Goal: Information Seeking & Learning: Find specific fact

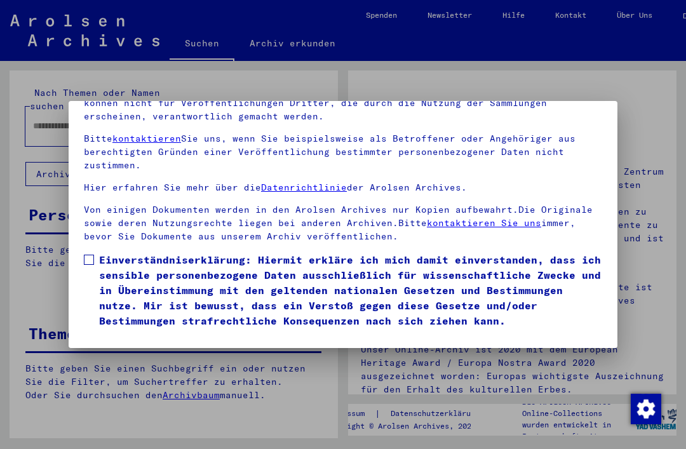
scroll to position [135, 0]
click at [94, 252] on label "Einverständniserklärung: Hiermit erkläre ich mich damit einverstanden, dass ich…" at bounding box center [343, 290] width 518 height 76
click at [159, 335] on button "Ich stimme zu" at bounding box center [132, 347] width 96 height 24
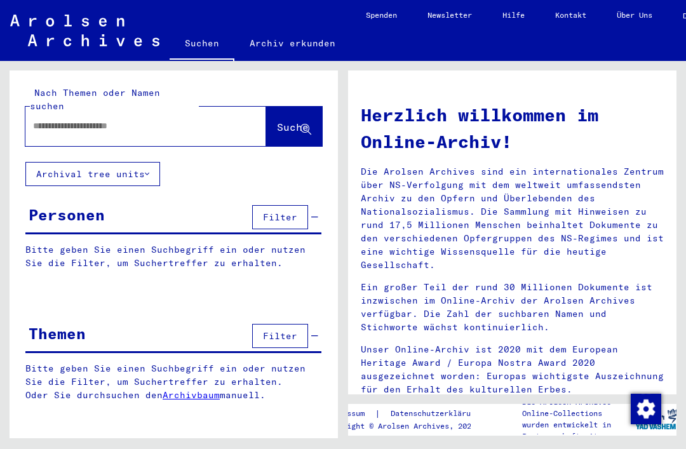
click at [178, 119] on input "text" at bounding box center [130, 125] width 195 height 13
type input "**********"
click at [284, 121] on span "Suche" at bounding box center [293, 127] width 32 height 13
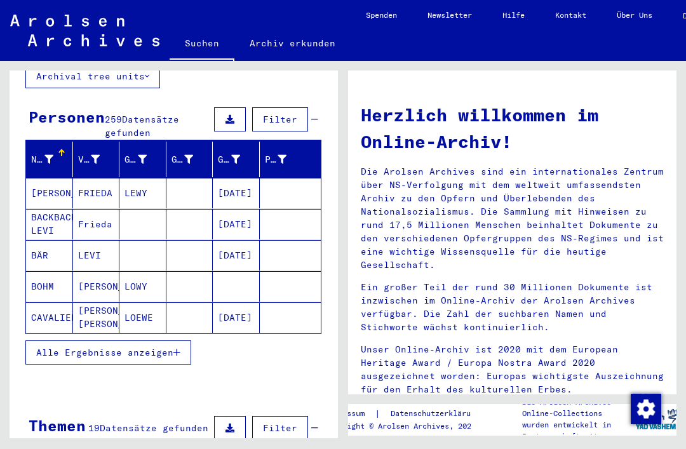
scroll to position [110, 0]
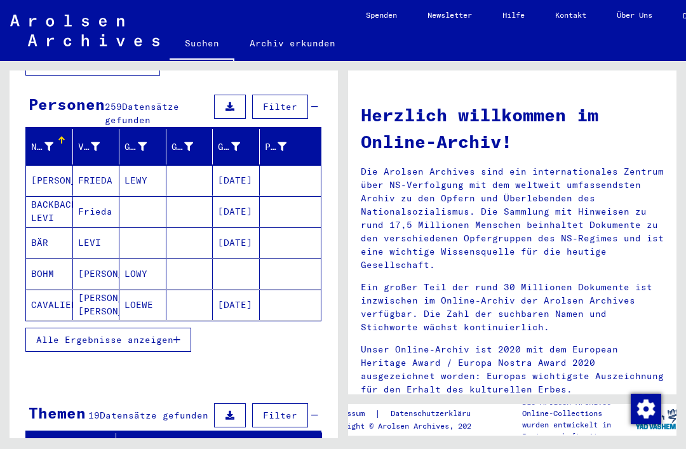
click at [178, 328] on button "Alle Ergebnisse anzeigen" at bounding box center [108, 340] width 166 height 24
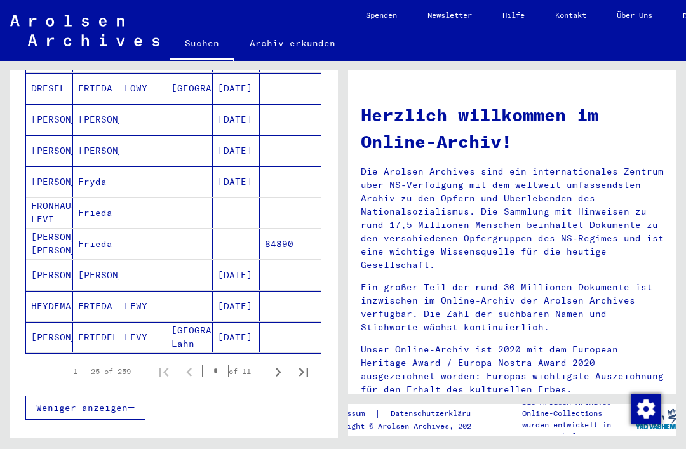
scroll to position [702, 0]
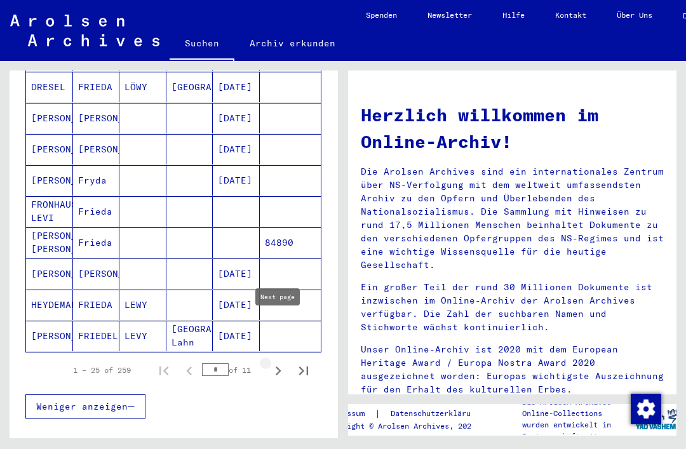
click at [279, 366] on icon "Next page" at bounding box center [279, 370] width 6 height 9
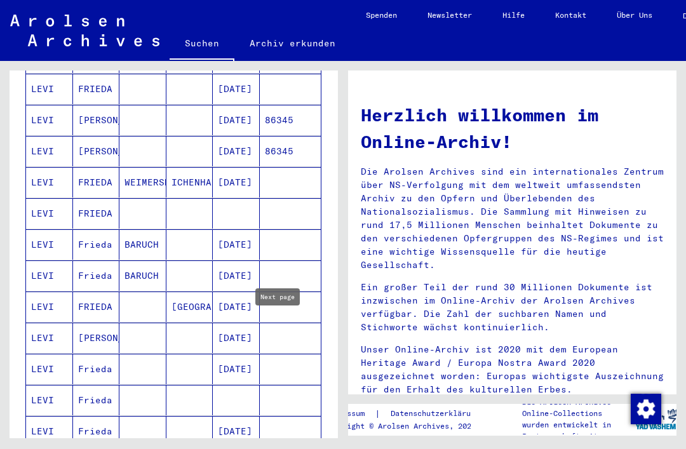
scroll to position [483, 0]
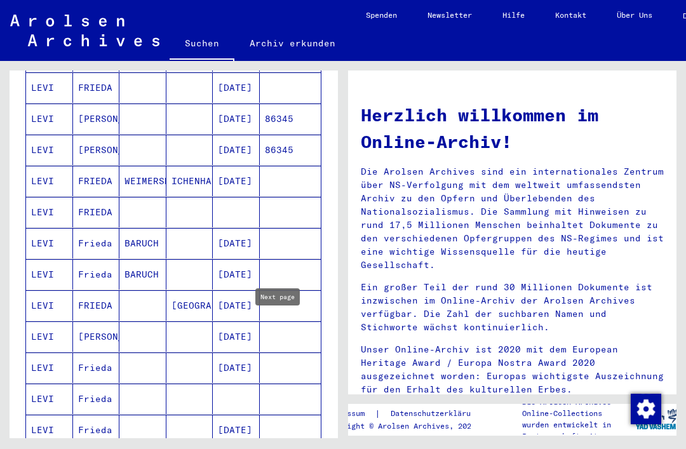
click at [39, 197] on mat-cell "LEVI" at bounding box center [49, 212] width 47 height 30
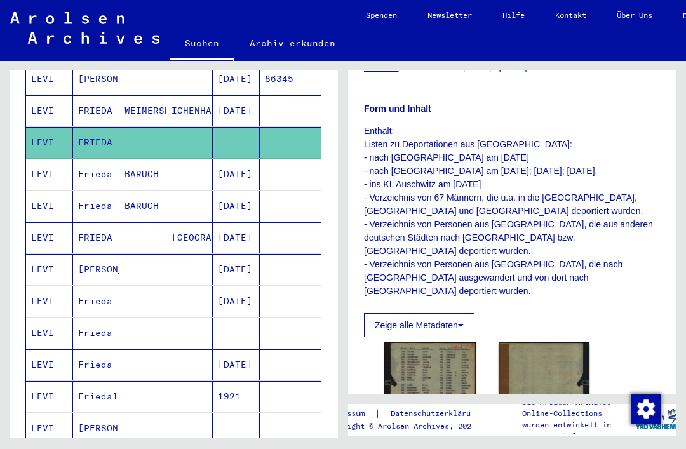
scroll to position [578, 0]
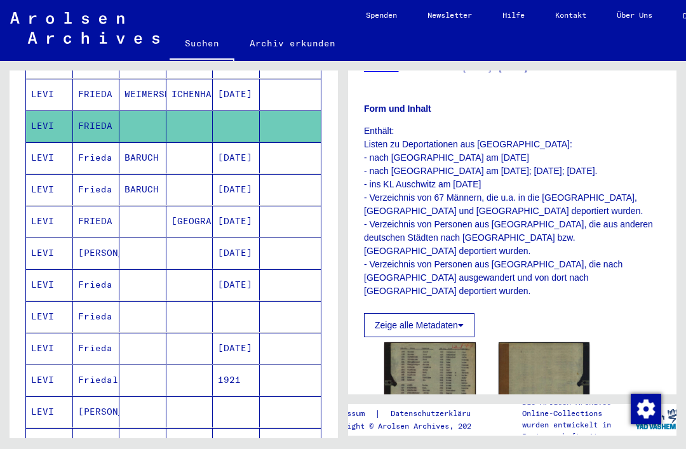
click at [41, 206] on mat-cell "LEVI" at bounding box center [49, 221] width 47 height 31
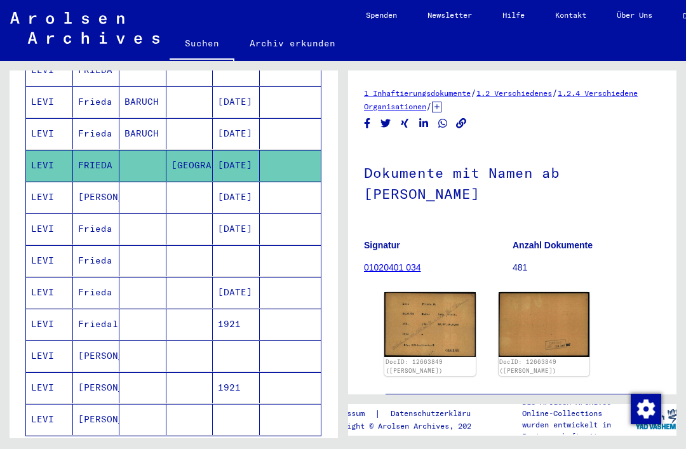
scroll to position [635, 0]
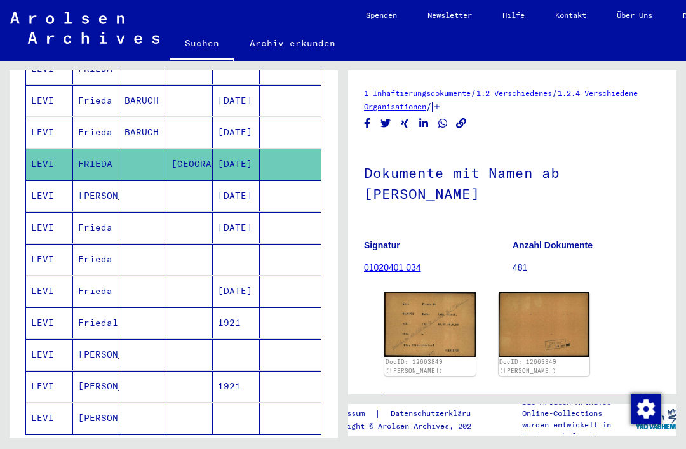
click at [43, 276] on mat-cell "LEVI" at bounding box center [49, 291] width 47 height 31
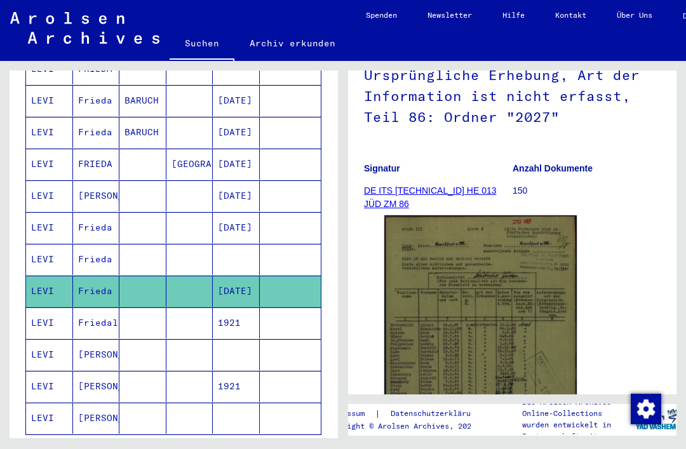
scroll to position [154, 0]
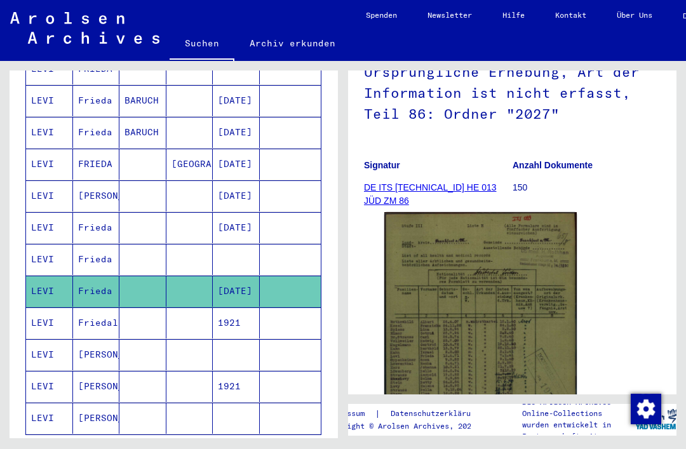
click at [44, 244] on mat-cell "LEVI" at bounding box center [49, 259] width 47 height 31
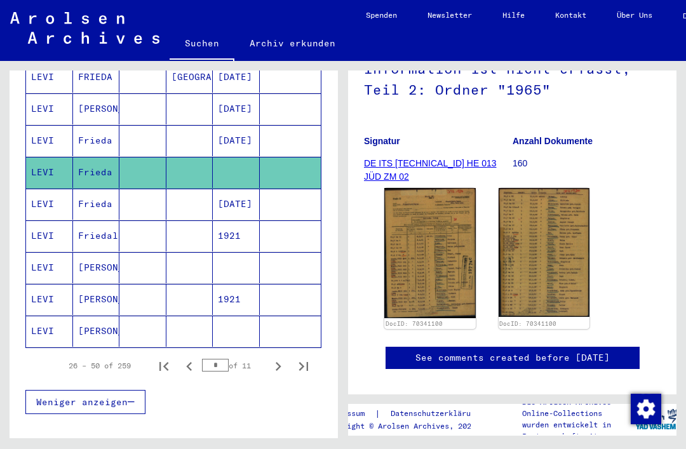
scroll to position [732, 0]
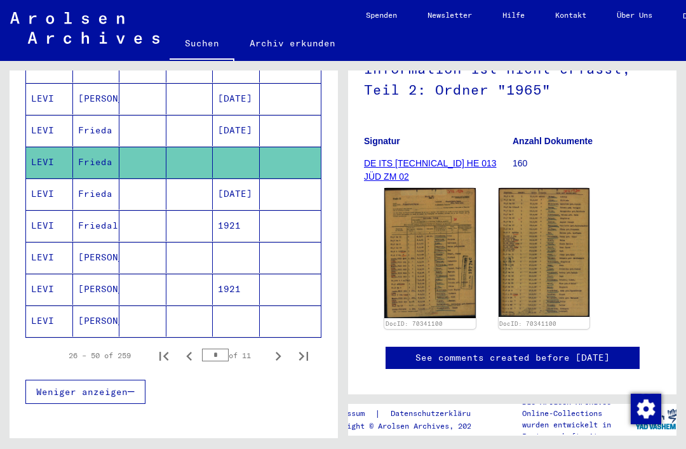
click at [34, 178] on mat-cell "LEVI" at bounding box center [49, 193] width 47 height 31
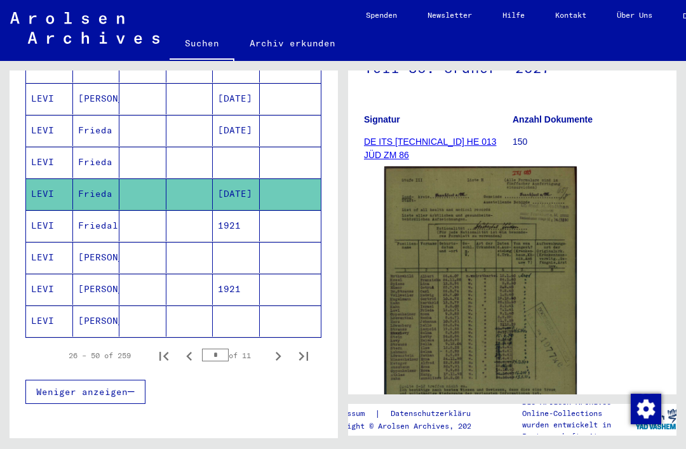
scroll to position [202, 0]
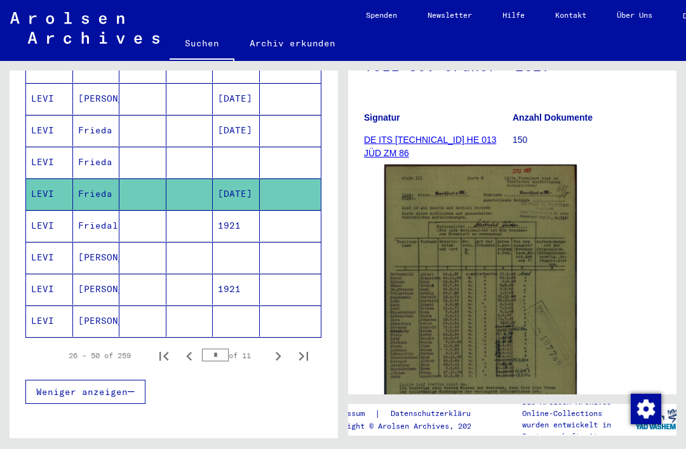
click at [39, 305] on mat-cell "LEVI" at bounding box center [49, 320] width 47 height 31
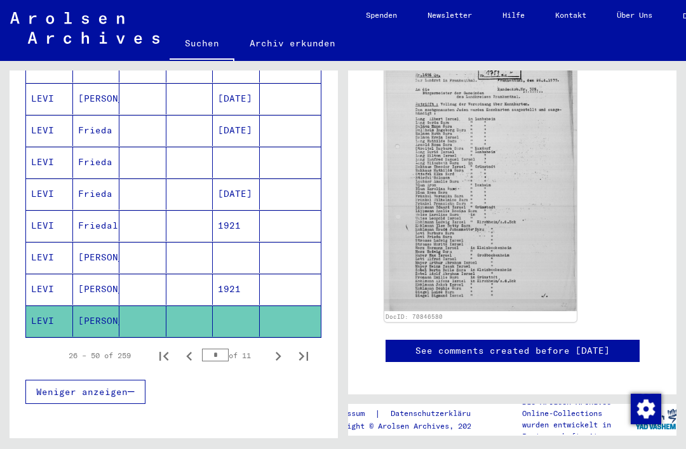
scroll to position [477, 0]
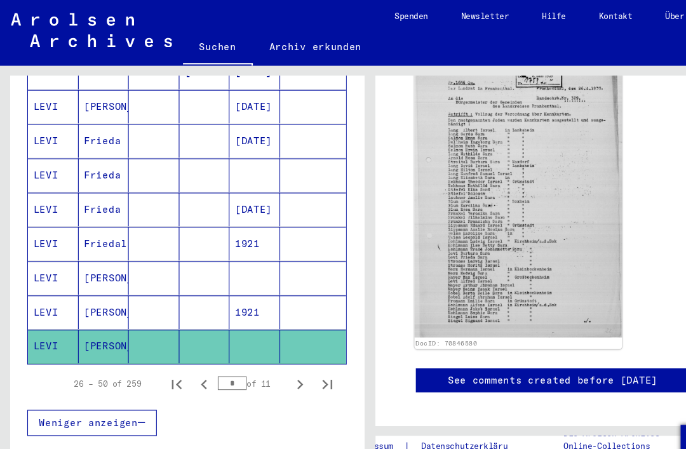
click at [284, 347] on icon "Next page" at bounding box center [278, 356] width 18 height 18
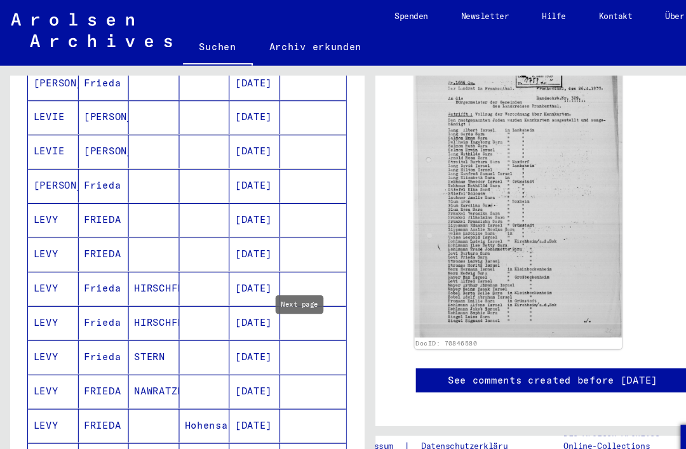
scroll to position [372, 0]
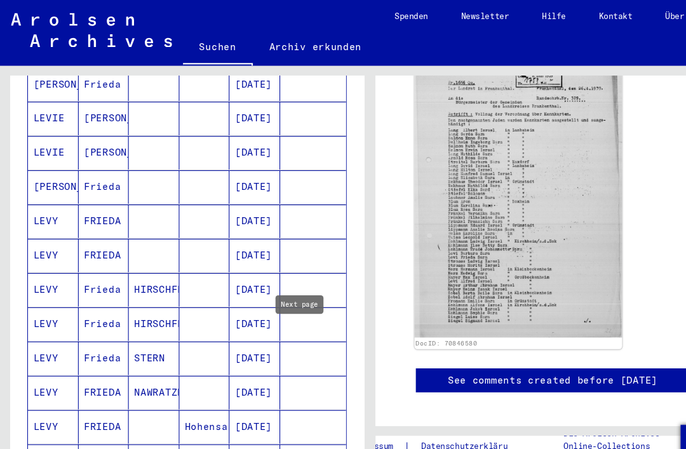
click at [40, 221] on mat-cell "LEVY" at bounding box center [49, 236] width 47 height 31
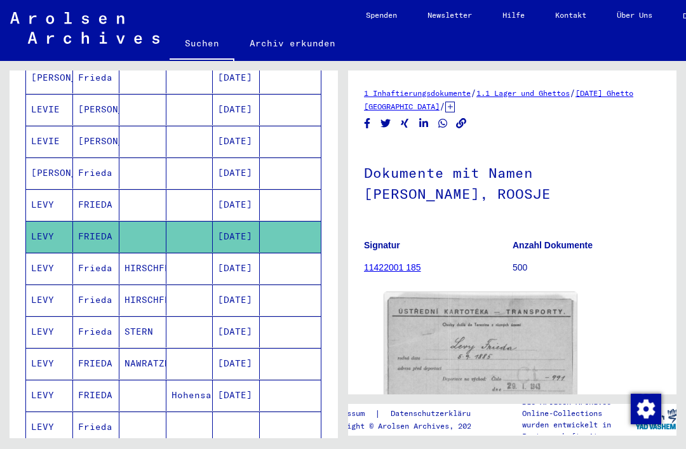
click at [40, 189] on mat-cell "LEVY" at bounding box center [49, 204] width 47 height 31
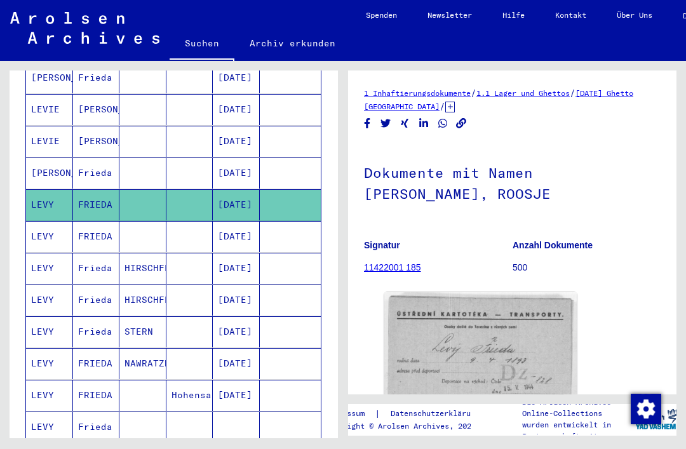
click at [39, 221] on mat-cell "LEVY" at bounding box center [49, 236] width 47 height 31
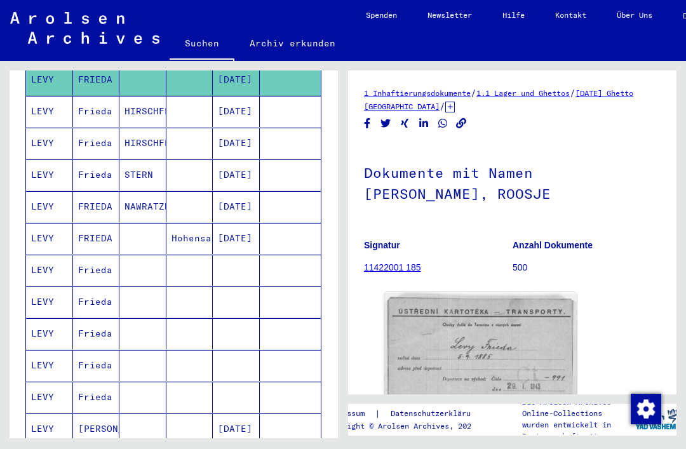
scroll to position [530, 0]
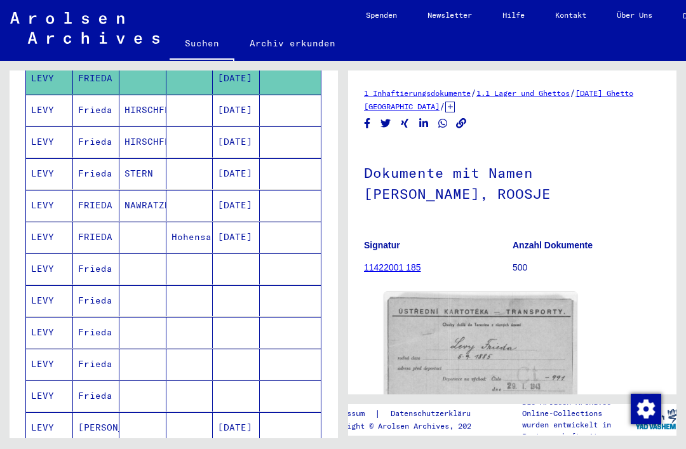
click at [37, 253] on mat-cell "LEVY" at bounding box center [49, 268] width 47 height 31
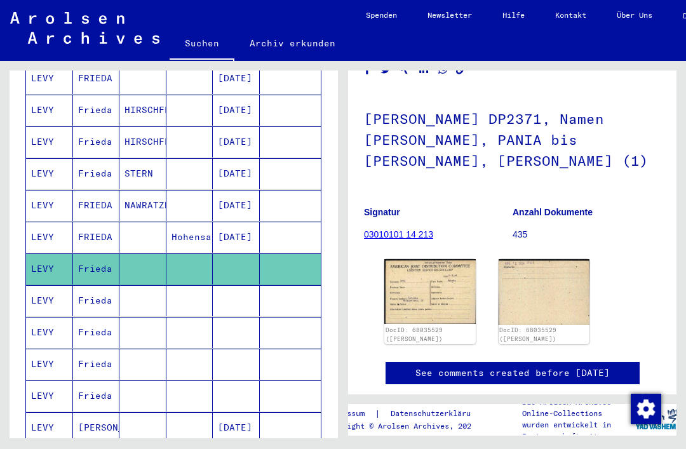
scroll to position [98, 0]
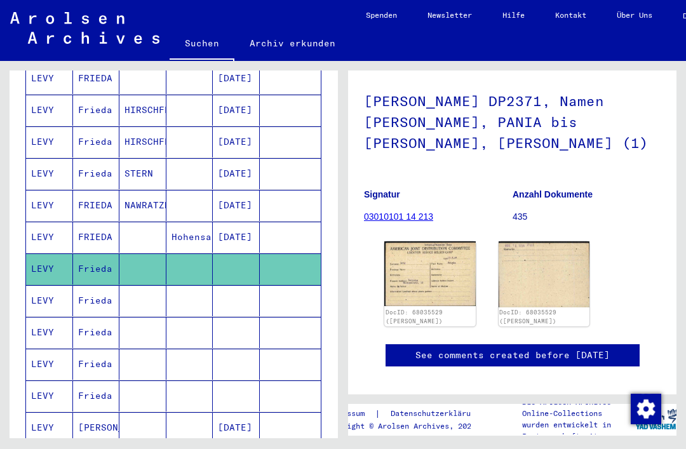
click at [37, 285] on mat-cell "LEVY" at bounding box center [49, 300] width 47 height 31
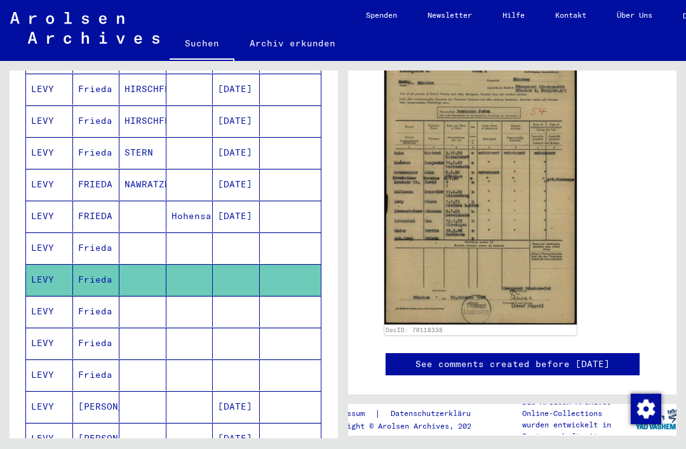
scroll to position [558, 0]
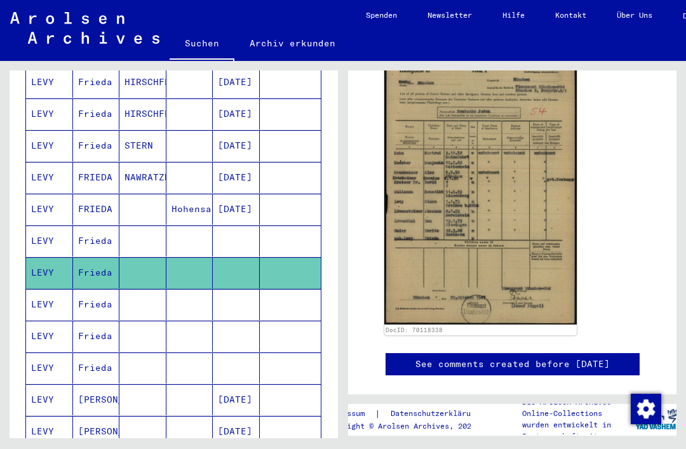
click at [41, 289] on mat-cell "LEVY" at bounding box center [49, 304] width 47 height 31
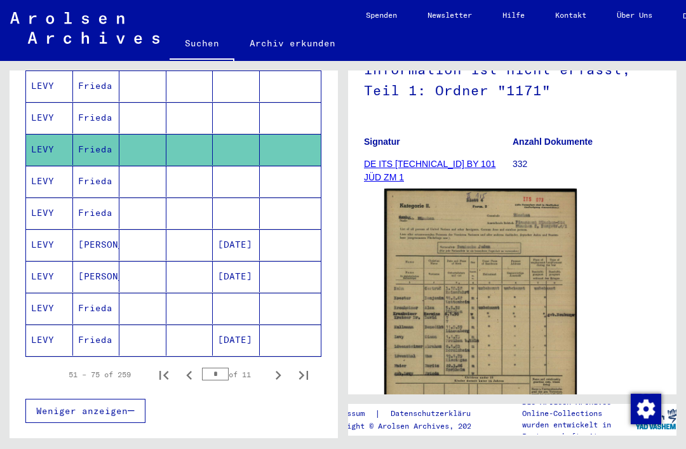
scroll to position [715, 0]
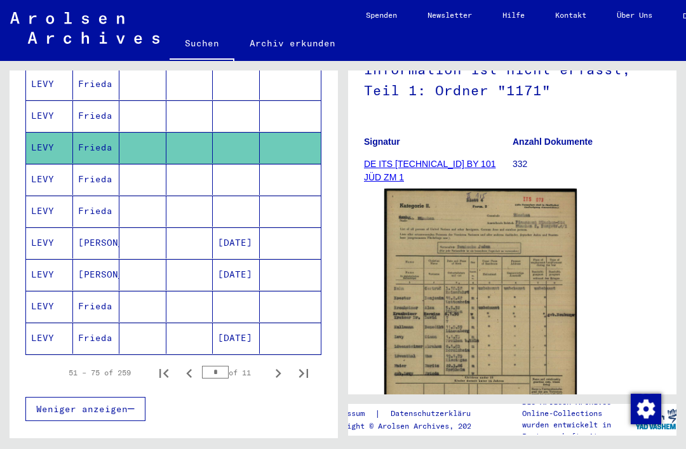
click at [36, 164] on mat-cell "LEVY" at bounding box center [49, 179] width 47 height 31
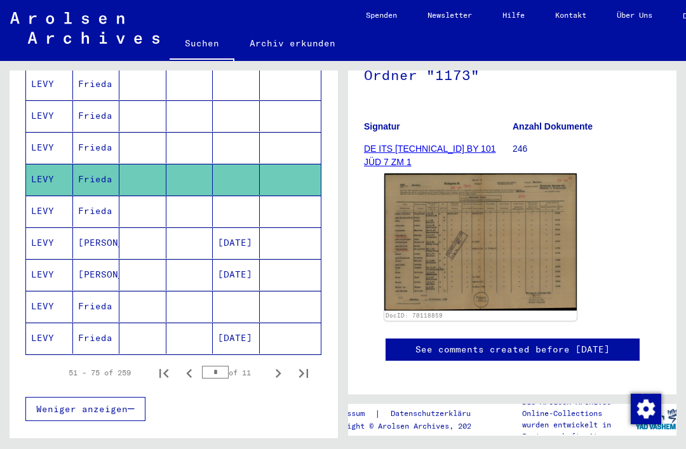
scroll to position [184, 0]
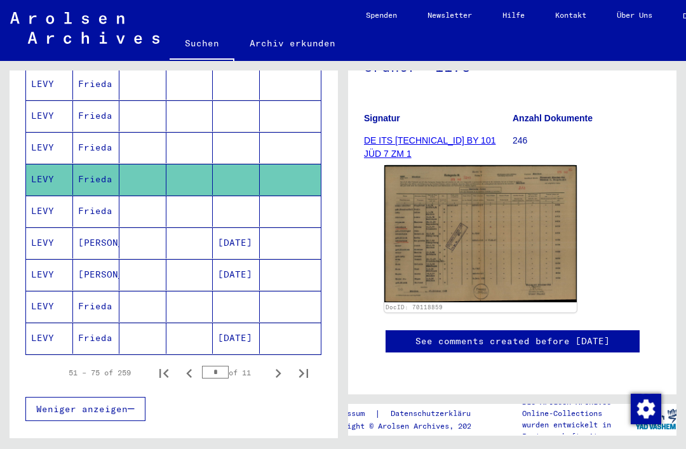
click at [39, 196] on mat-cell "LEVY" at bounding box center [49, 211] width 47 height 31
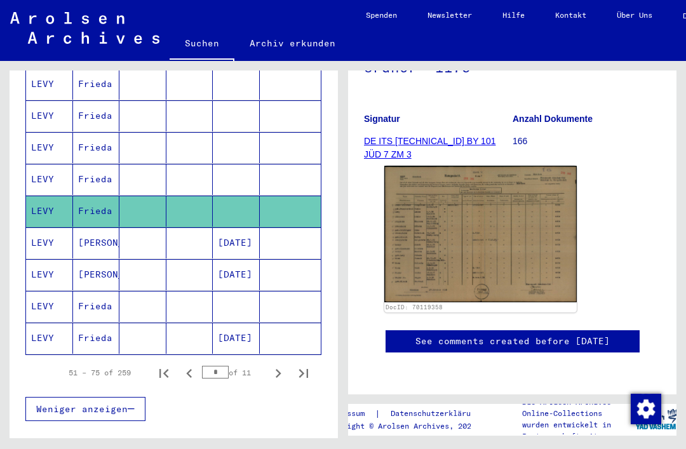
click at [30, 291] on mat-cell "LEVY" at bounding box center [49, 306] width 47 height 31
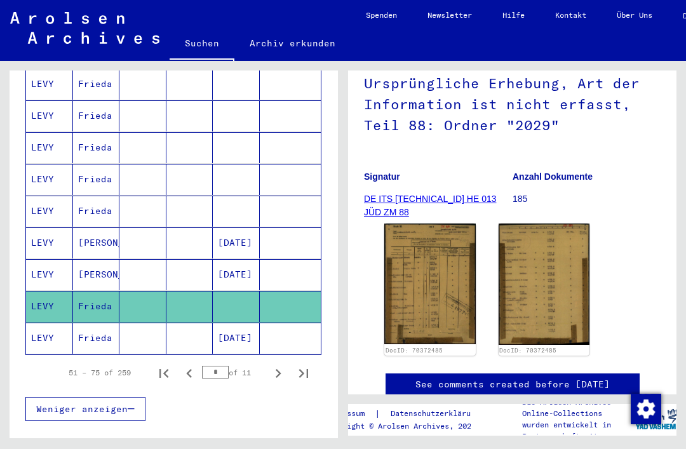
click at [267, 360] on button "Next page" at bounding box center [277, 372] width 25 height 25
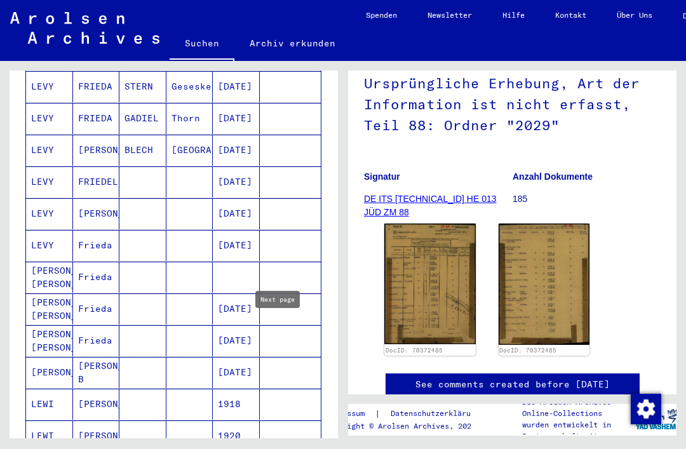
click at [44, 230] on mat-cell "LEVY" at bounding box center [49, 245] width 47 height 31
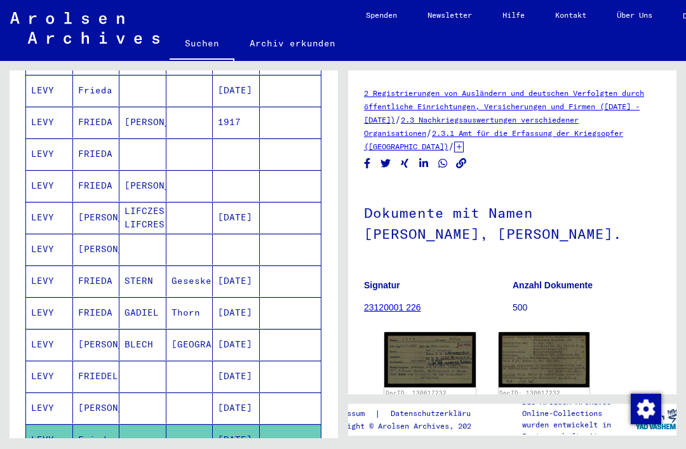
click at [42, 234] on mat-cell "LEVY" at bounding box center [49, 249] width 47 height 31
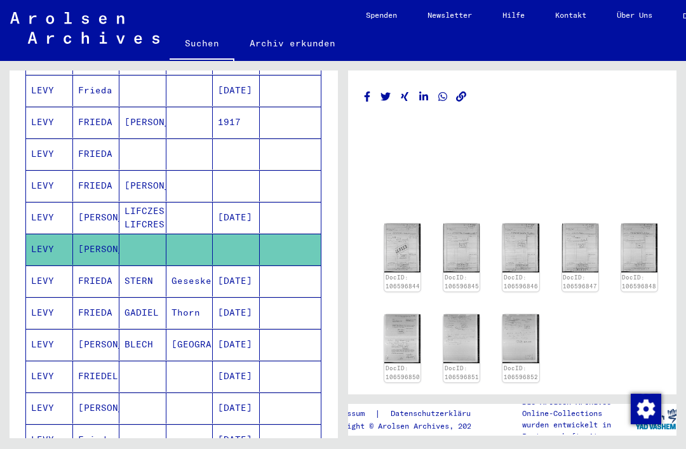
click at [408, 224] on img at bounding box center [402, 248] width 36 height 49
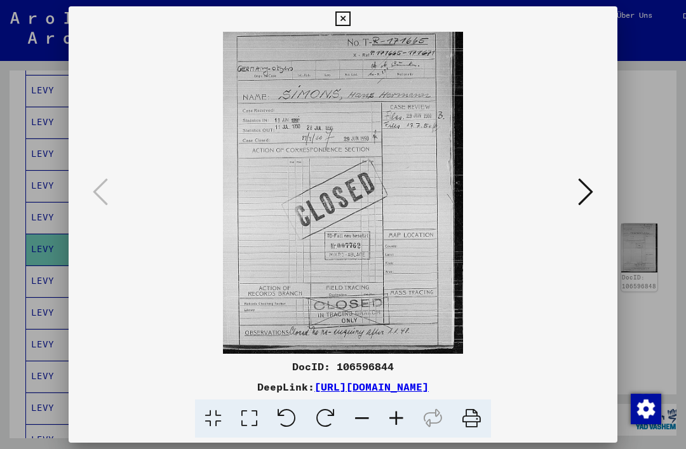
click at [350, 17] on icon at bounding box center [342, 18] width 15 height 15
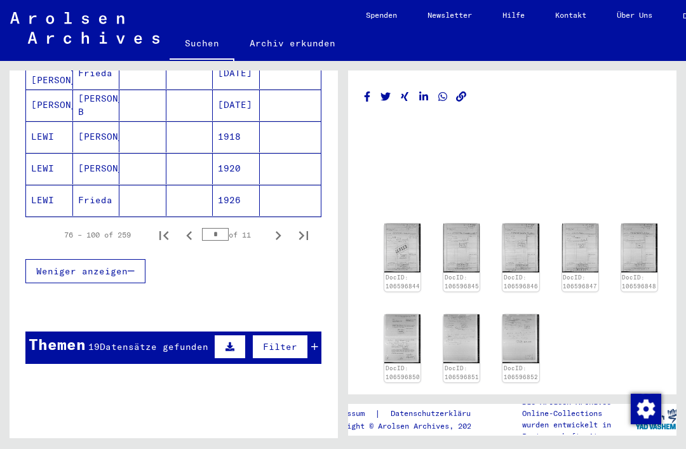
scroll to position [853, 0]
click at [281, 227] on icon "Next page" at bounding box center [278, 236] width 18 height 18
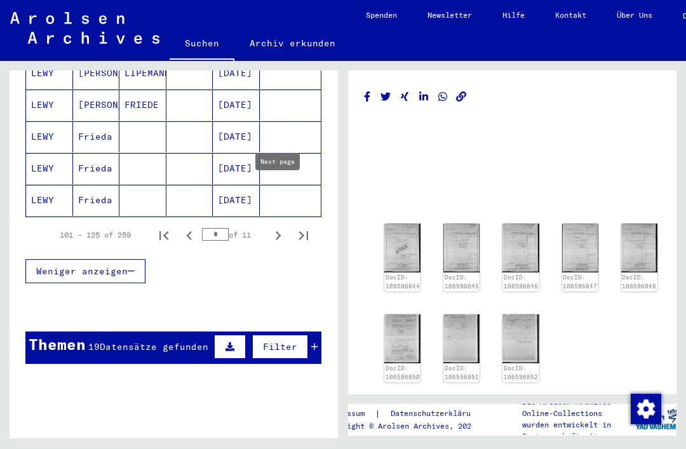
click at [281, 227] on icon "Next page" at bounding box center [278, 236] width 18 height 18
type input "*"
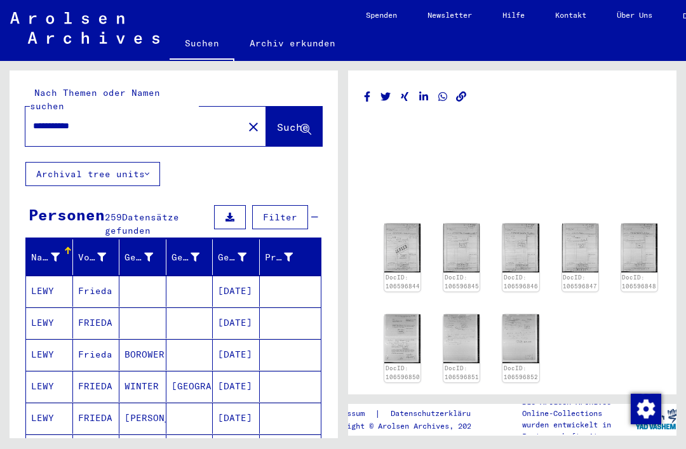
scroll to position [0, 0]
click at [123, 119] on input "**********" at bounding box center [134, 125] width 203 height 13
click at [65, 119] on input "**********" at bounding box center [134, 125] width 203 height 13
click at [72, 119] on input "**********" at bounding box center [134, 125] width 203 height 13
click at [68, 119] on input "**********" at bounding box center [134, 125] width 203 height 13
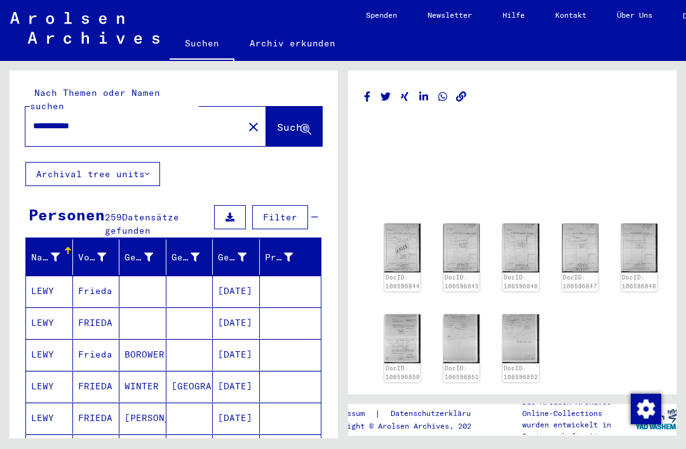
click at [67, 119] on input "**********" at bounding box center [134, 125] width 203 height 13
click at [61, 119] on input "**********" at bounding box center [134, 125] width 203 height 13
type input "**********"
click at [277, 121] on span "Suche" at bounding box center [293, 127] width 32 height 13
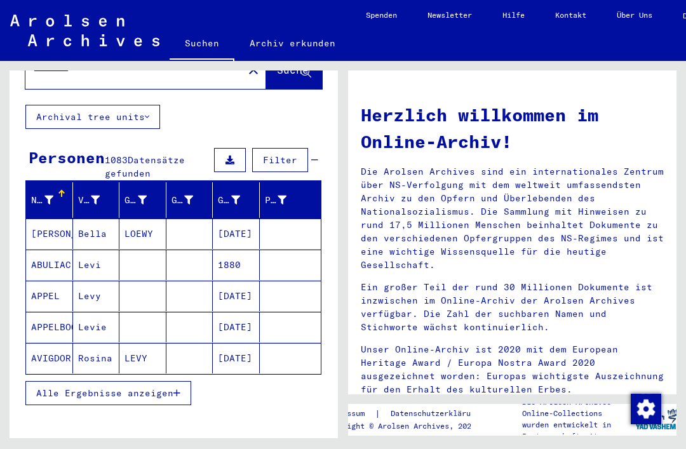
scroll to position [58, 0]
